Goal: Navigation & Orientation: Find specific page/section

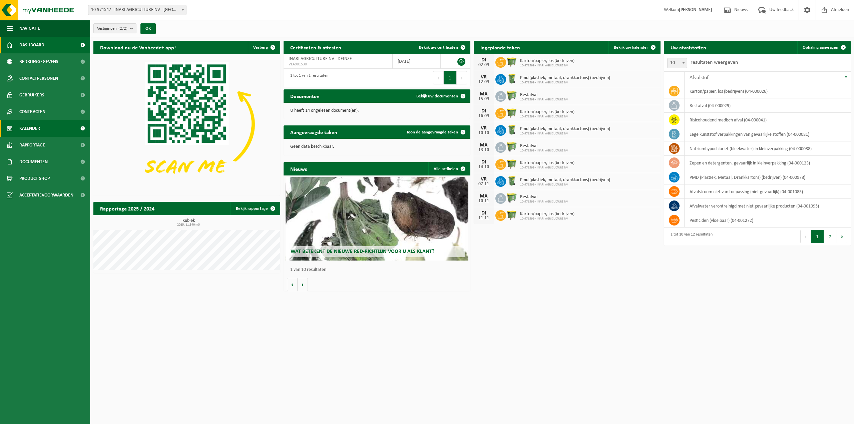
click at [47, 129] on link "Kalender" at bounding box center [45, 128] width 90 height 17
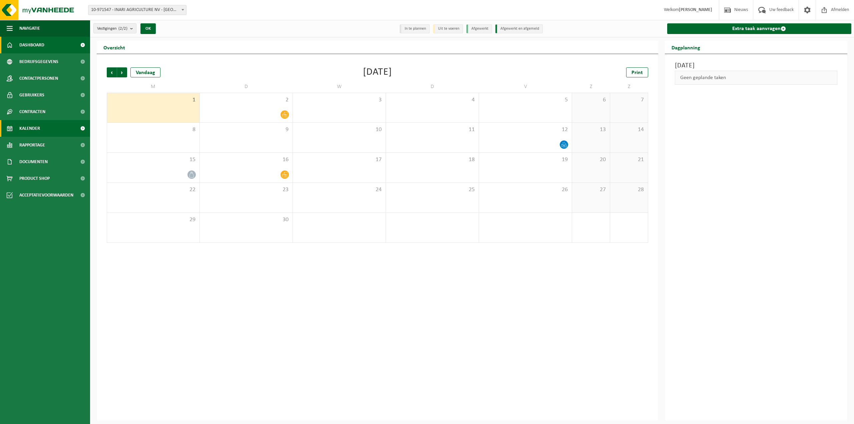
click at [56, 47] on link "Dashboard" at bounding box center [45, 45] width 90 height 17
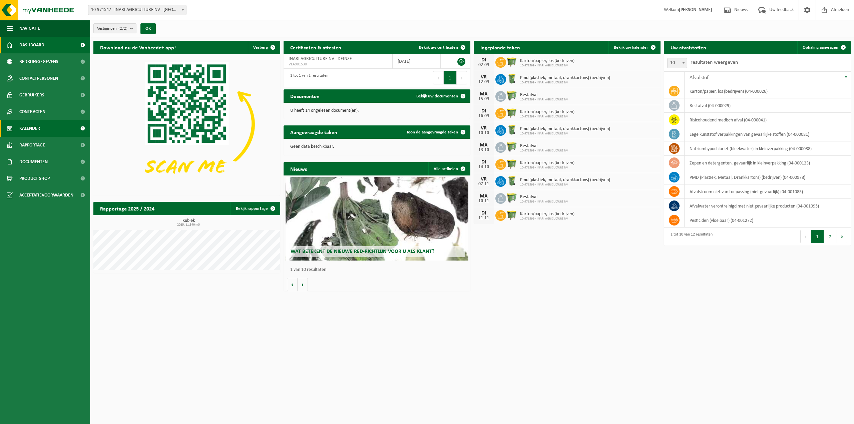
click at [45, 130] on link "Kalender" at bounding box center [45, 128] width 90 height 17
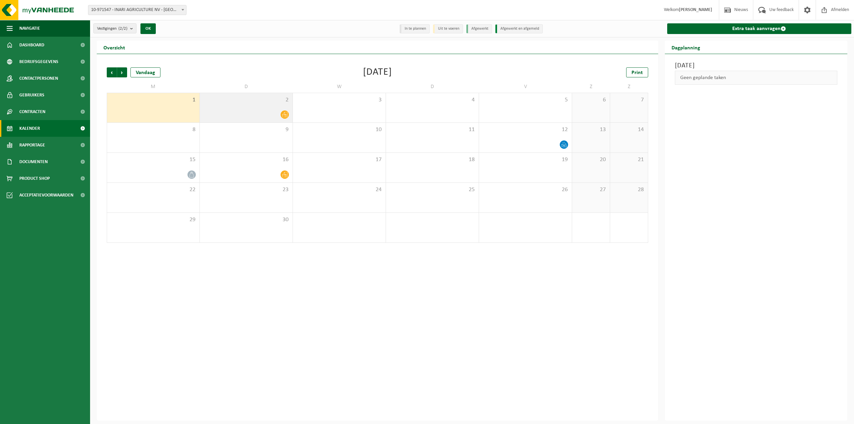
click at [274, 104] on div "2" at bounding box center [246, 107] width 93 height 29
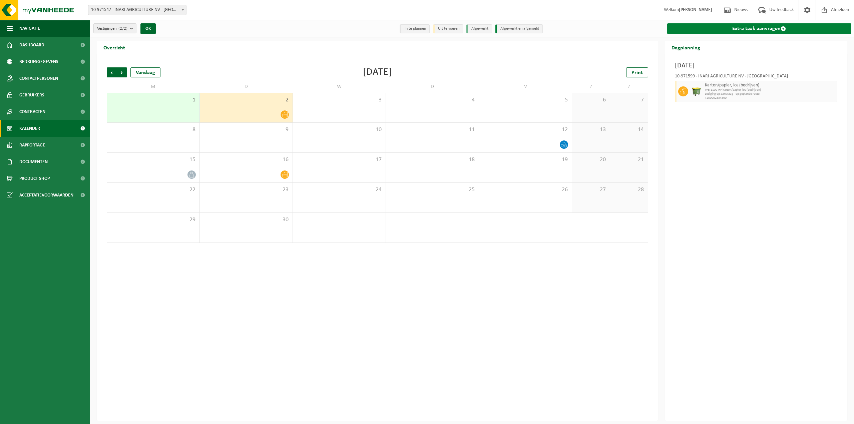
click at [707, 29] on link "Extra taak aanvragen" at bounding box center [759, 28] width 184 height 11
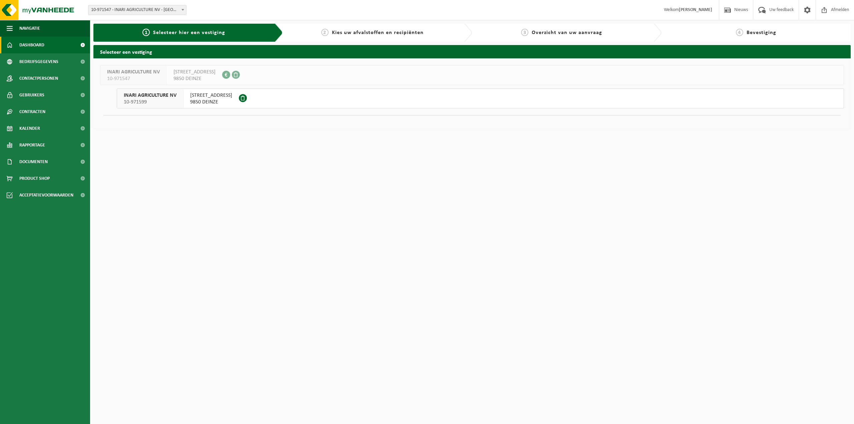
click at [33, 52] on span "Dashboard" at bounding box center [31, 45] width 25 height 17
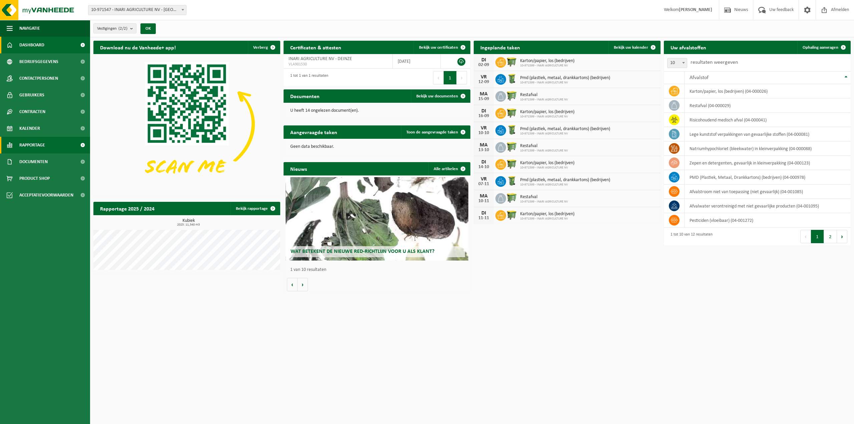
click at [48, 147] on link "Rapportage" at bounding box center [45, 145] width 90 height 17
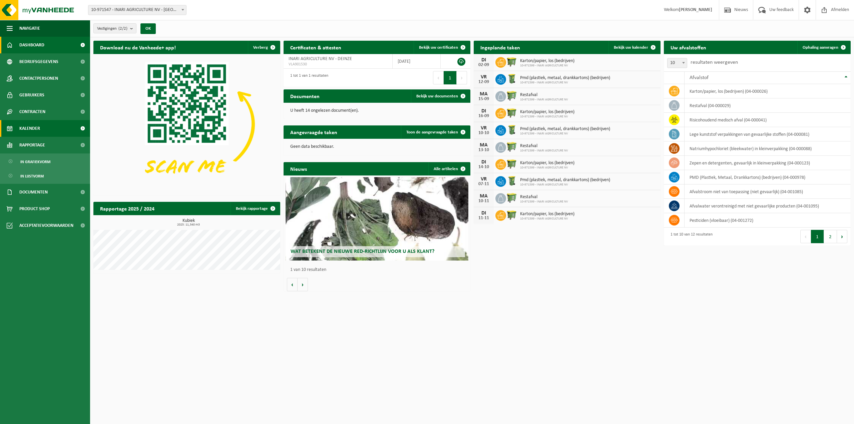
click at [41, 130] on link "Kalender" at bounding box center [45, 128] width 90 height 17
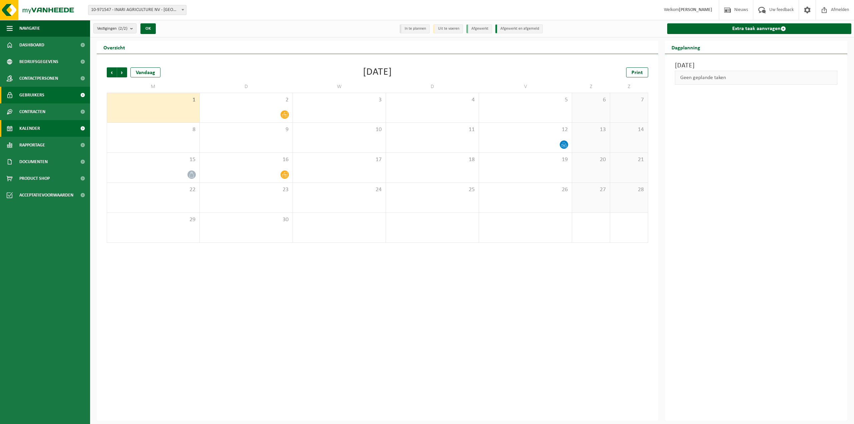
click at [45, 94] on link "Gebruikers" at bounding box center [45, 95] width 90 height 17
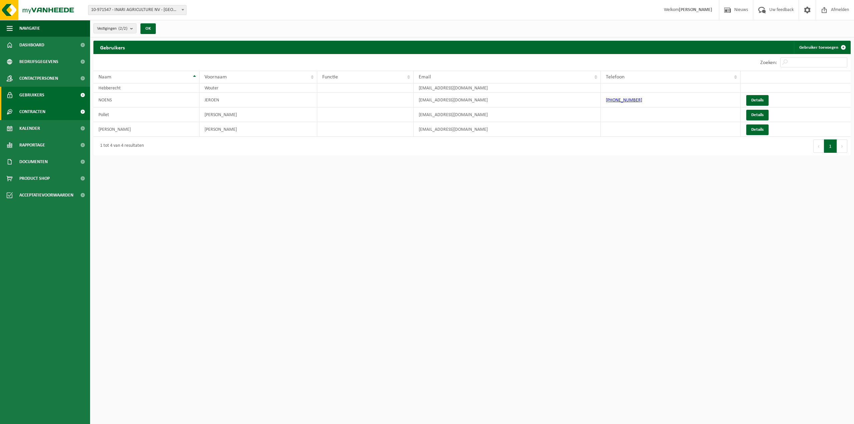
click at [48, 111] on link "Contracten" at bounding box center [45, 111] width 90 height 17
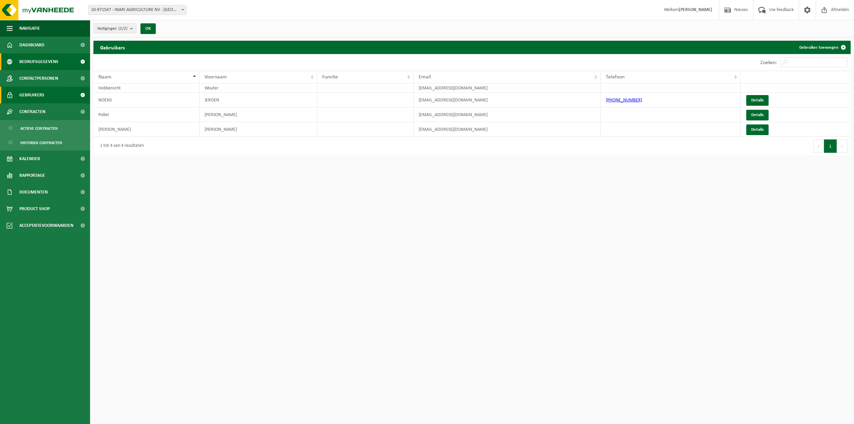
click at [43, 64] on span "Bedrijfsgegevens" at bounding box center [38, 61] width 39 height 17
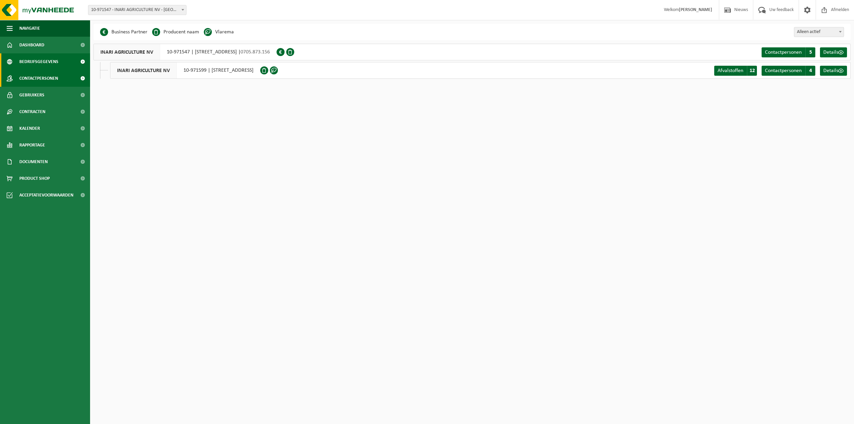
click at [43, 76] on span "Contactpersonen" at bounding box center [38, 78] width 39 height 17
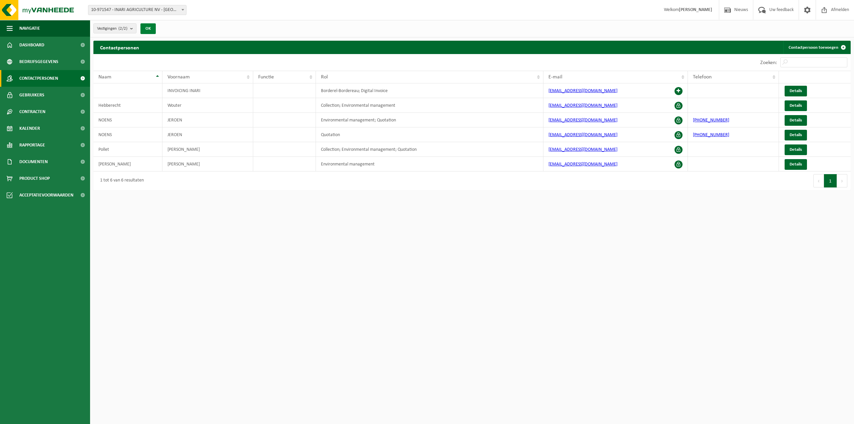
click at [149, 30] on button "OK" at bounding box center [147, 28] width 15 height 11
click at [47, 126] on link "Kalender" at bounding box center [45, 128] width 90 height 17
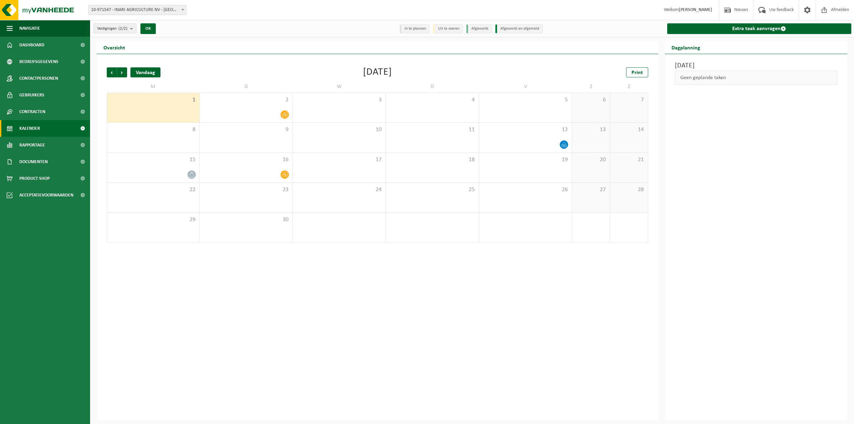
click at [149, 73] on div "Vandaag" at bounding box center [145, 72] width 30 height 10
click at [149, 71] on div "Vandaag" at bounding box center [145, 72] width 30 height 10
click at [13, 25] on button "Navigatie" at bounding box center [45, 28] width 90 height 17
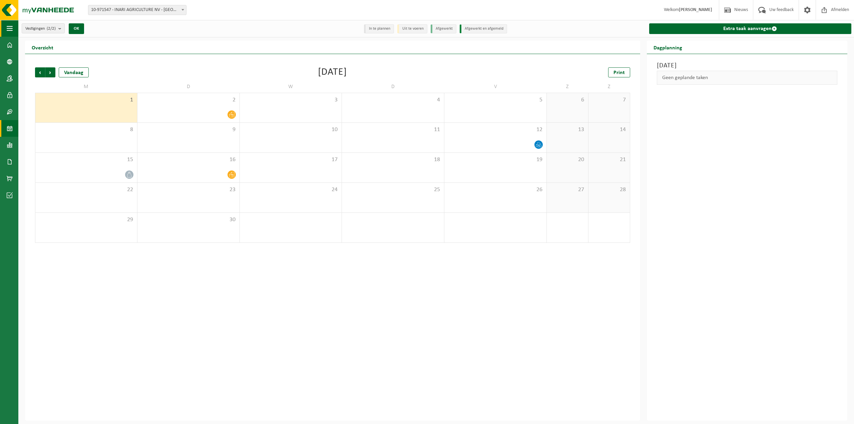
click at [13, 25] on button "Navigatie" at bounding box center [9, 28] width 18 height 17
